Goal: Information Seeking & Learning: Learn about a topic

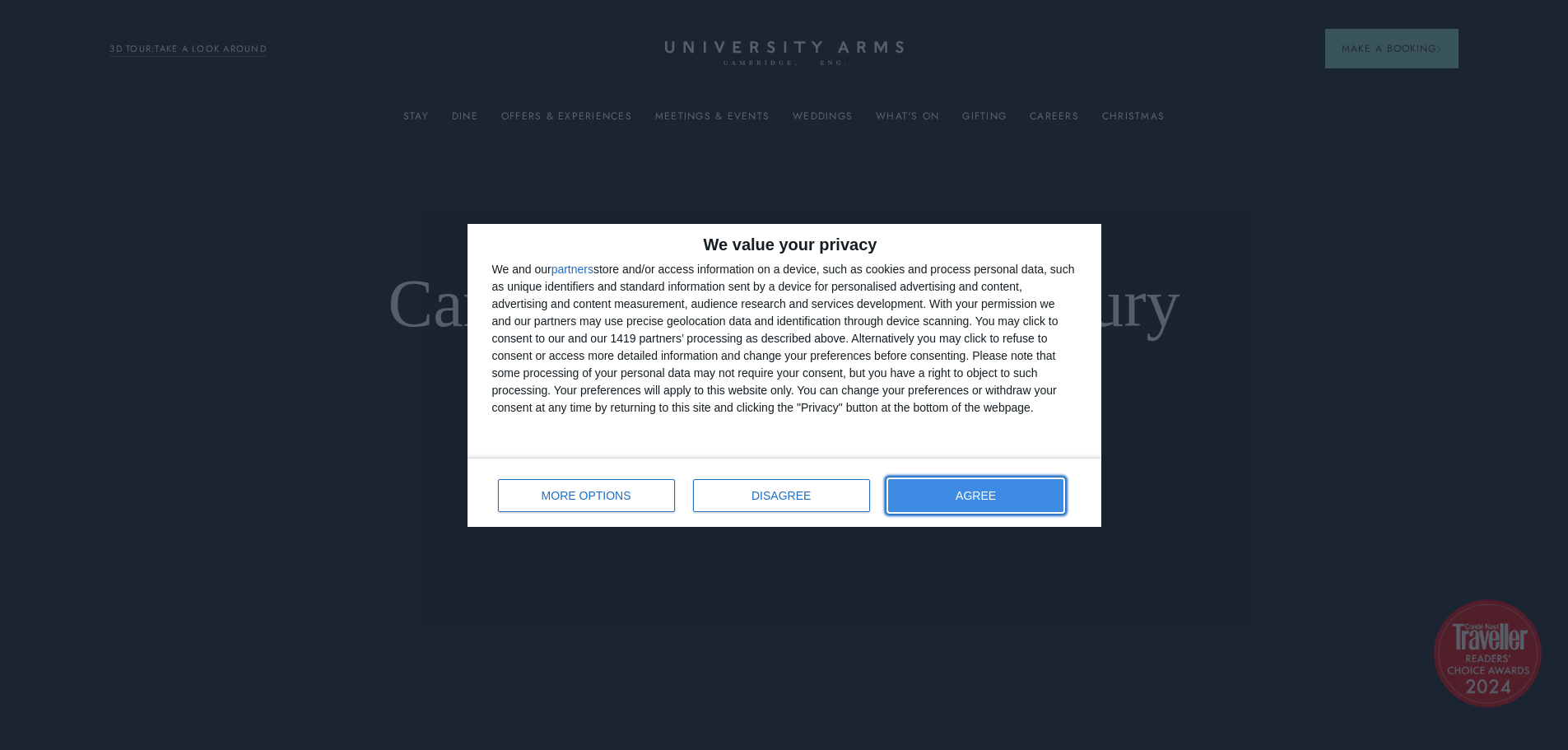
click at [980, 491] on span "AGREE" at bounding box center [976, 495] width 41 height 11
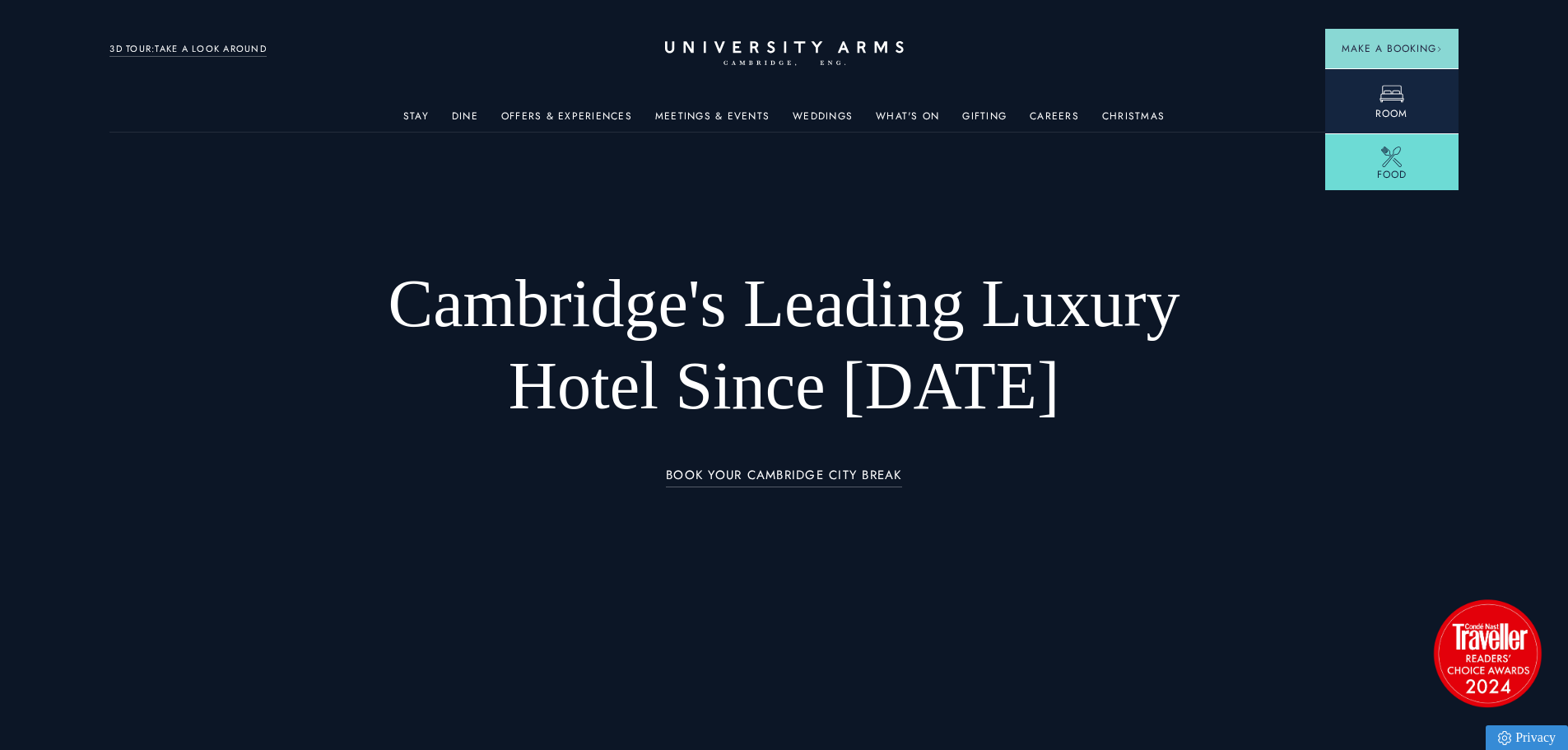
click at [1366, 90] on link "Room" at bounding box center [1392, 101] width 133 height 65
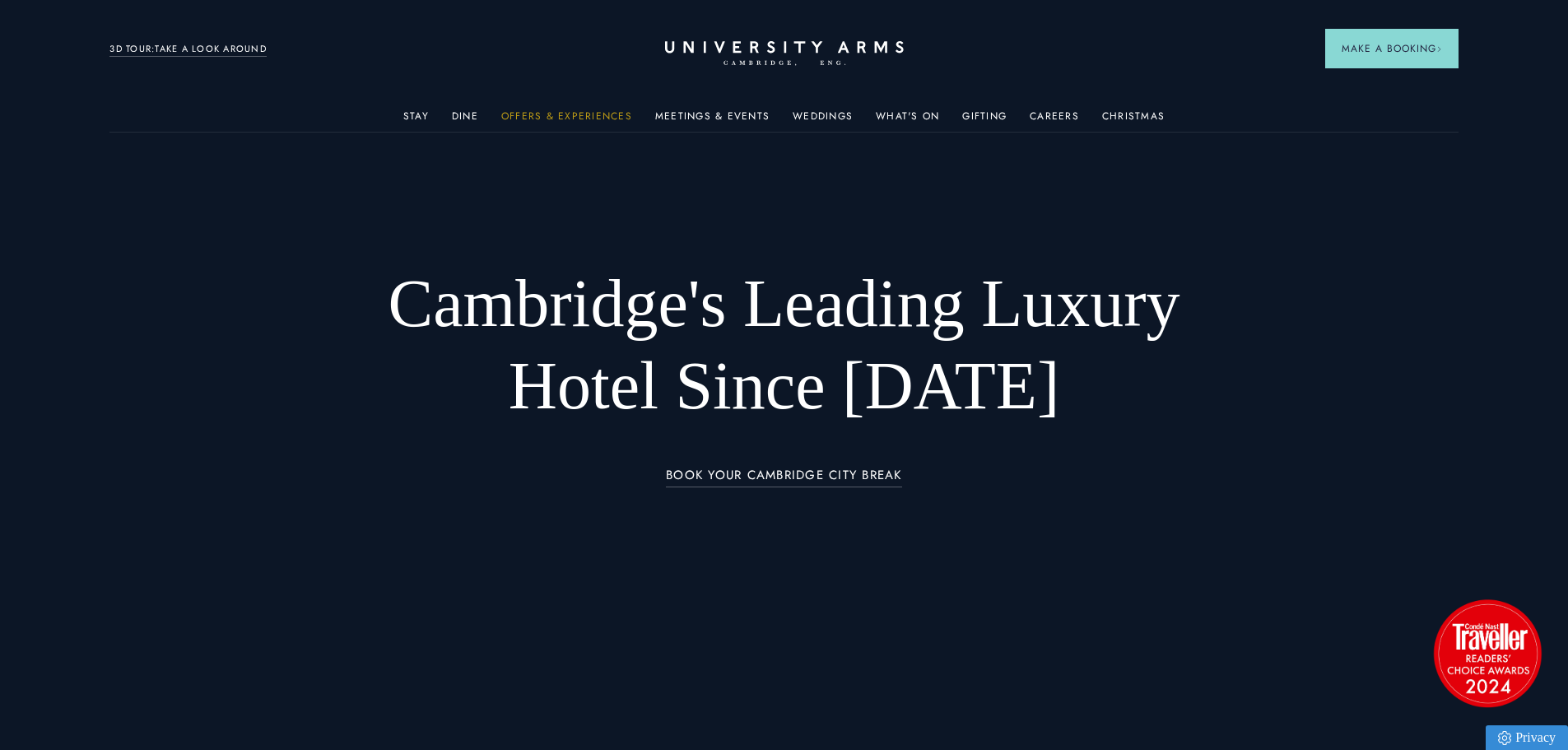
click at [626, 117] on link "Offers & Experiences" at bounding box center [567, 121] width 131 height 21
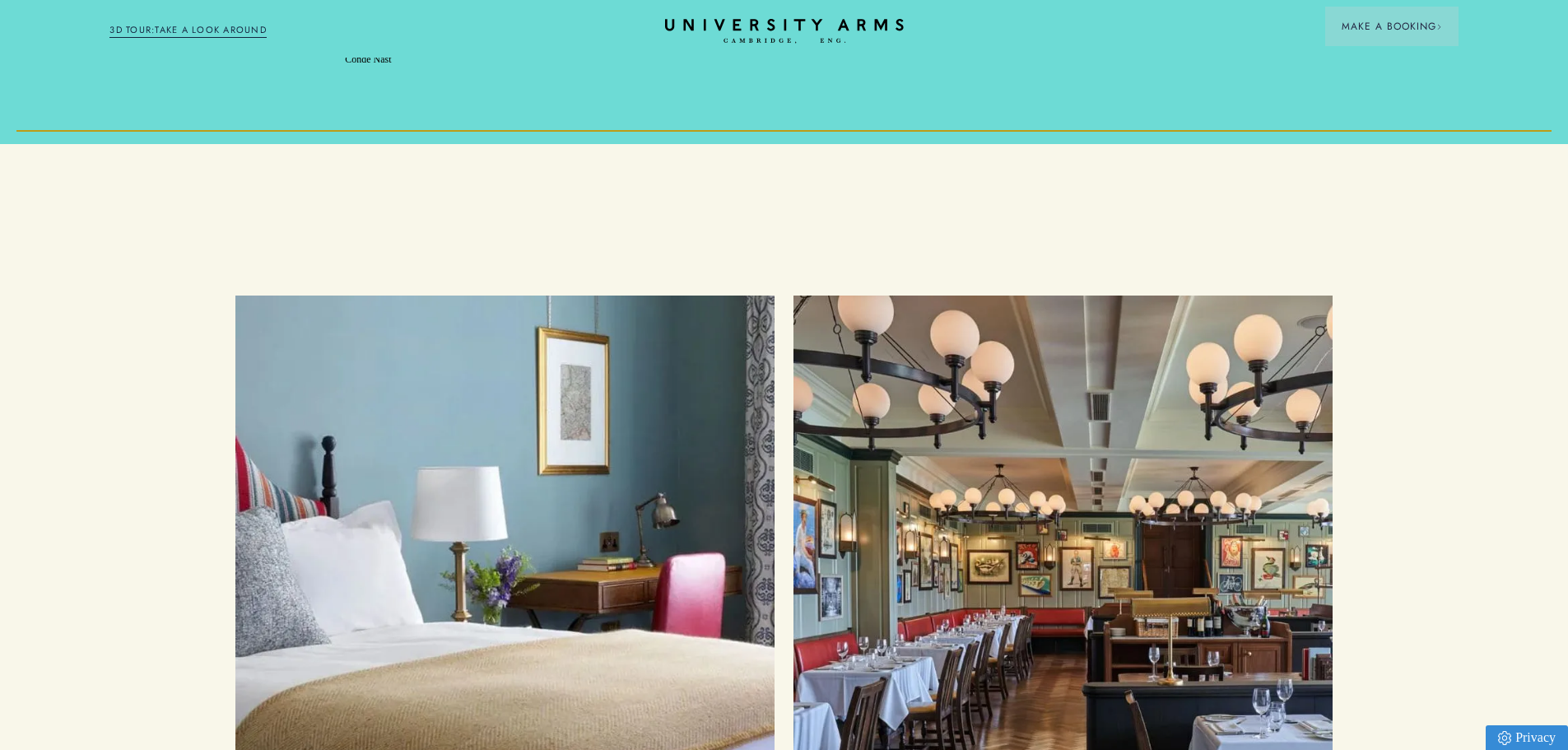
scroll to position [1976, 0]
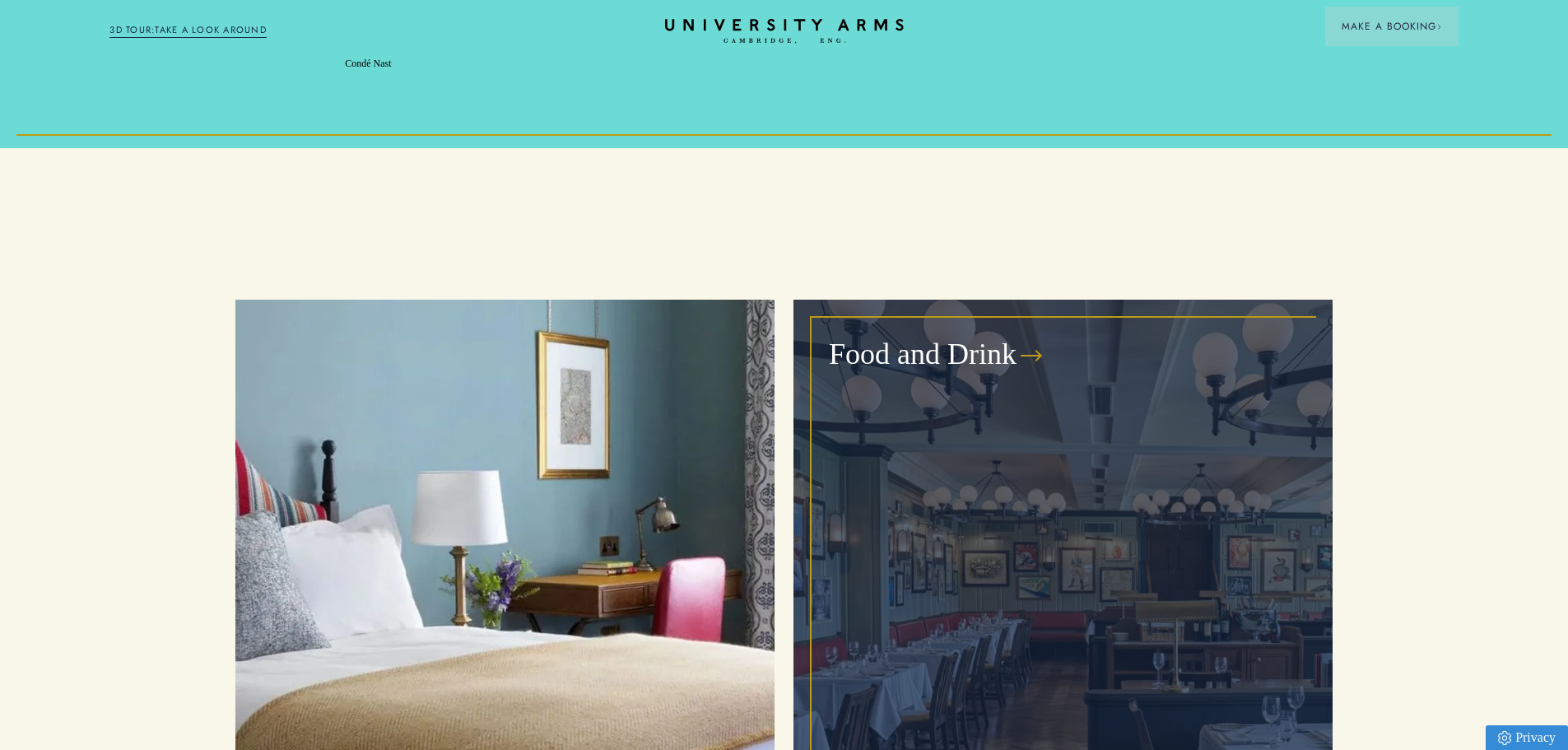
click at [878, 335] on h3 "Food and Drink" at bounding box center [923, 354] width 188 height 40
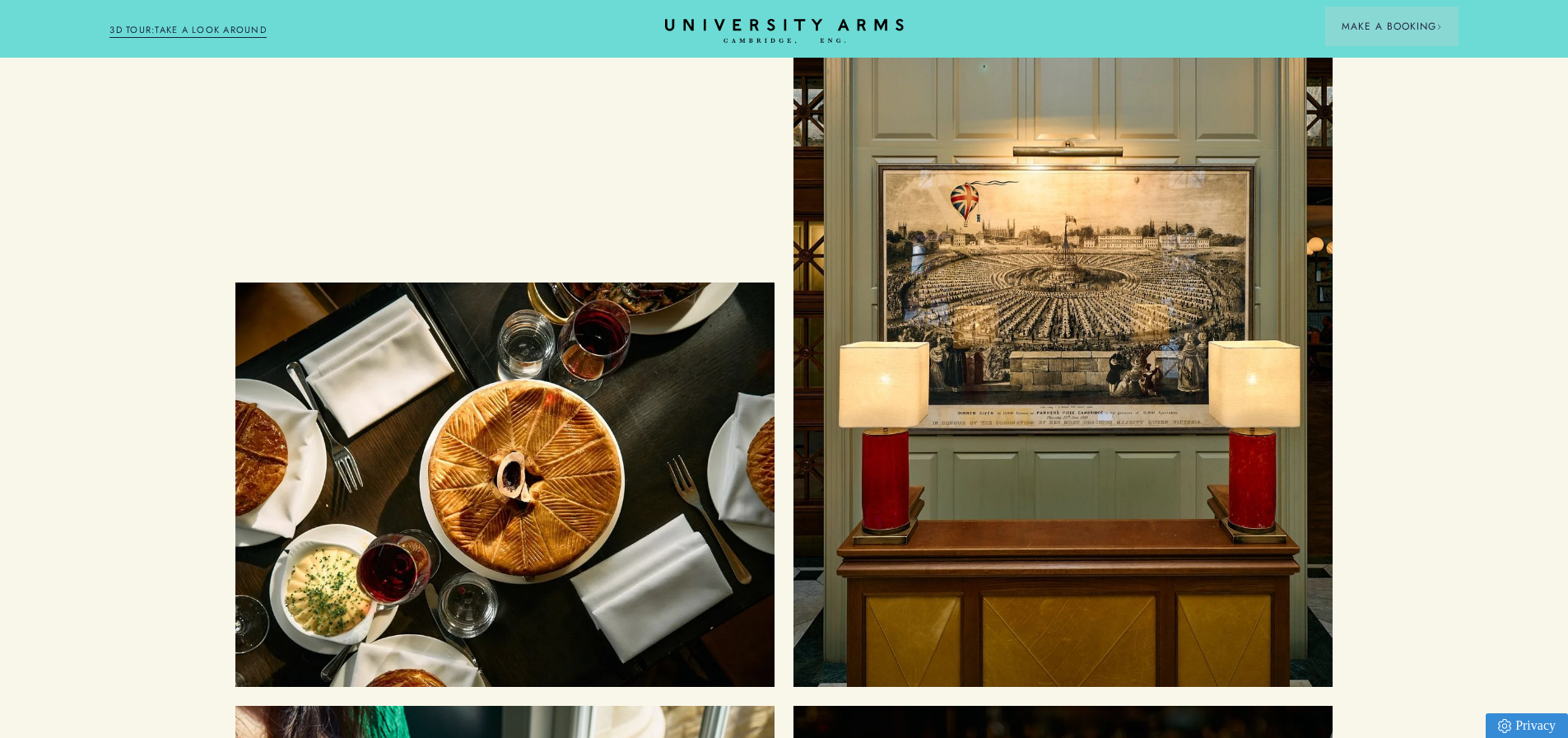
scroll to position [4201, 0]
